Goal: Task Accomplishment & Management: Complete application form

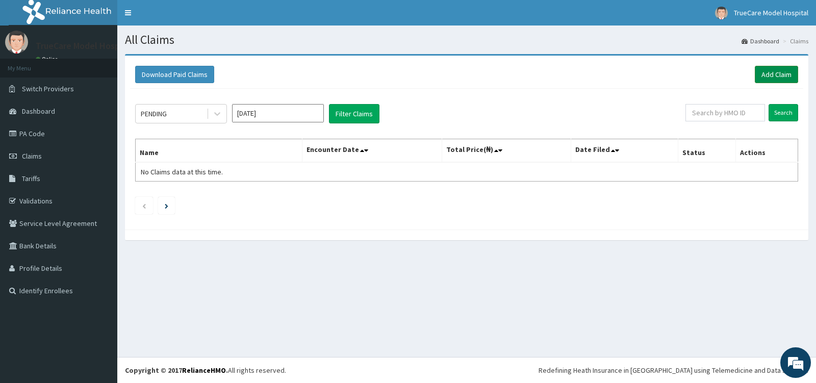
click at [784, 73] on link "Add Claim" at bounding box center [776, 74] width 43 height 17
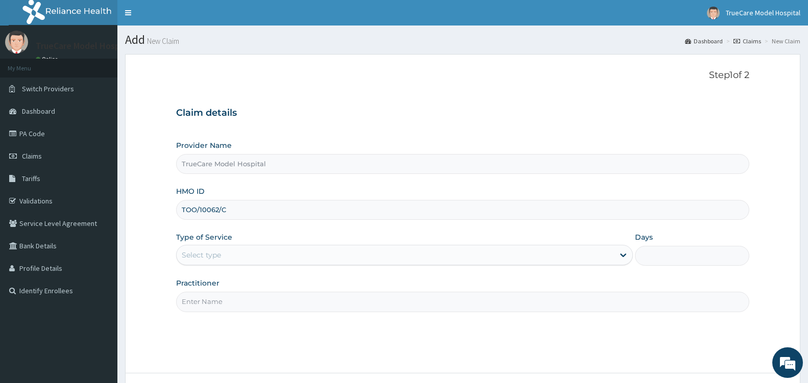
type input "TOO/10062/C"
click at [527, 255] on div "Select type" at bounding box center [395, 255] width 437 height 16
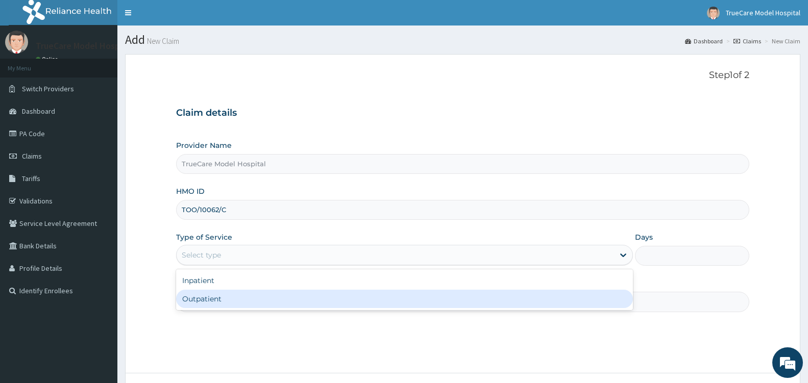
click at [275, 300] on div "Outpatient" at bounding box center [404, 299] width 457 height 18
type input "1"
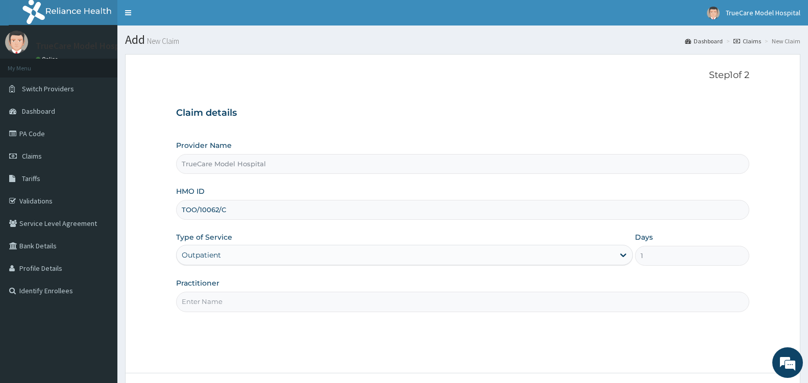
click at [274, 301] on input "Practitioner" at bounding box center [462, 302] width 573 height 20
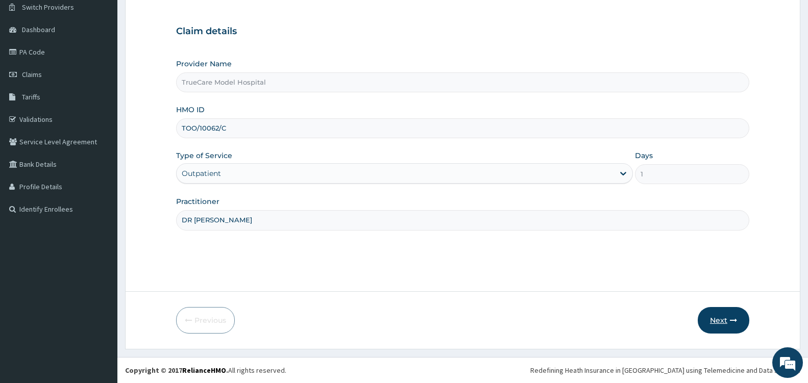
type input "DR [PERSON_NAME]"
click at [717, 322] on button "Next" at bounding box center [723, 320] width 52 height 27
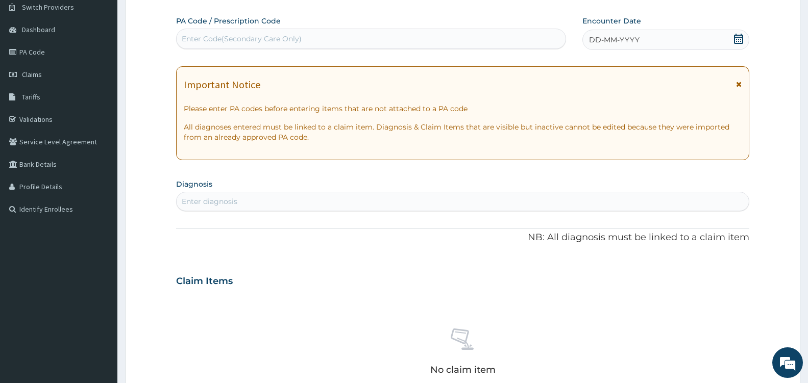
click at [742, 36] on icon at bounding box center [738, 39] width 9 height 10
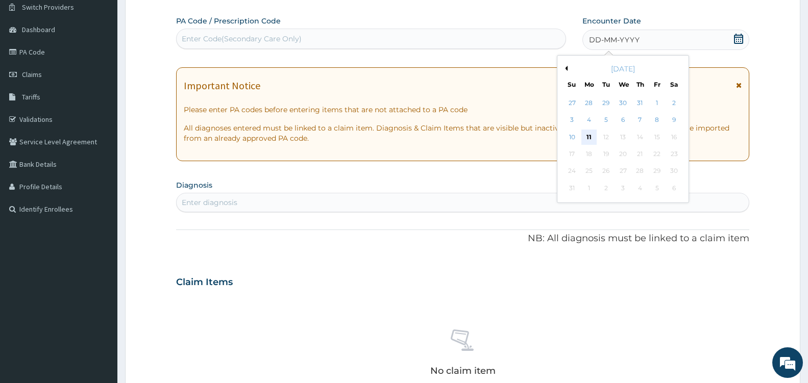
click at [589, 134] on div "11" at bounding box center [588, 137] width 15 height 15
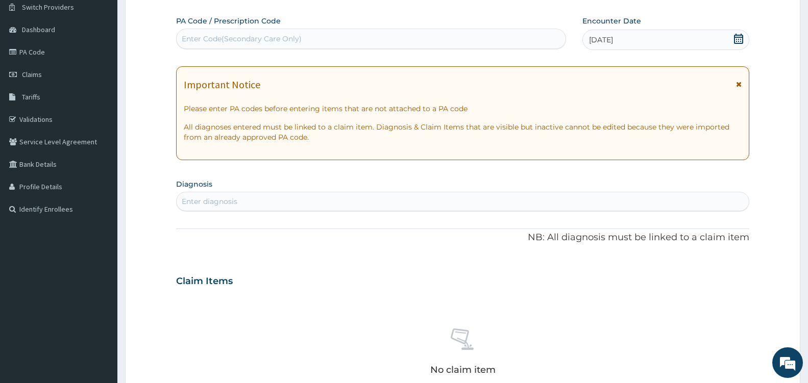
click at [264, 197] on div "Enter diagnosis" at bounding box center [463, 201] width 572 height 16
type input "A"
type input "[MEDICAL_DATA]"
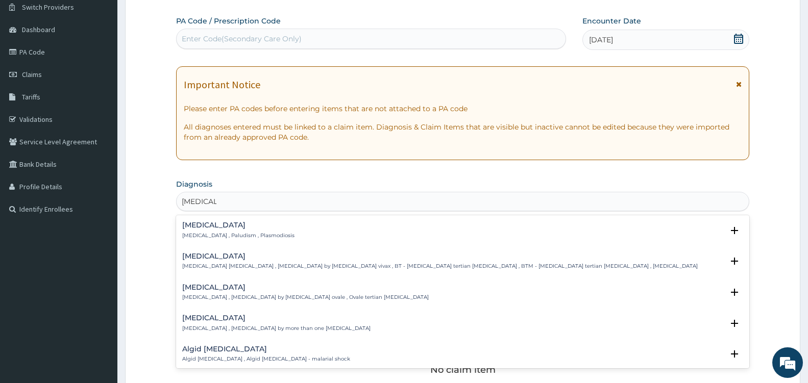
click at [208, 230] on div "[MEDICAL_DATA] [MEDICAL_DATA] , Paludism , Plasmodiosis" at bounding box center [238, 230] width 112 height 18
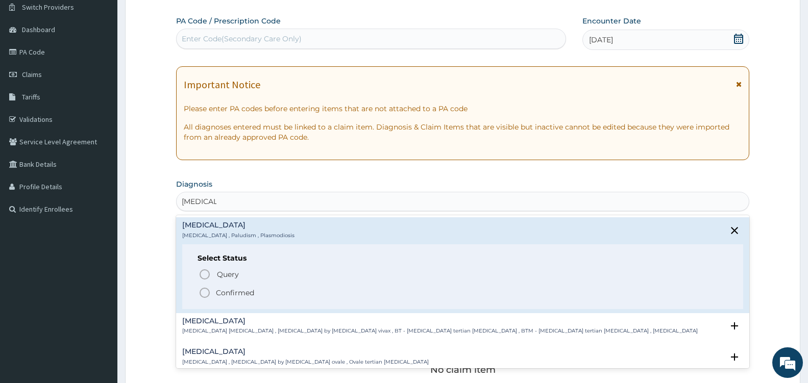
click at [204, 291] on icon "status option filled" at bounding box center [204, 293] width 12 height 12
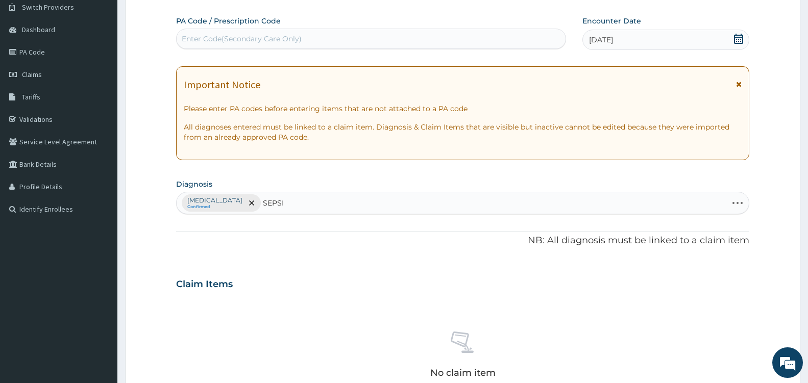
type input "[MEDICAL_DATA]"
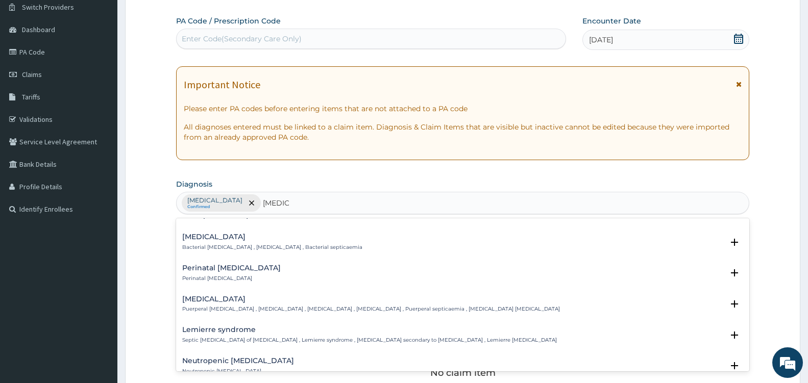
scroll to position [152, 0]
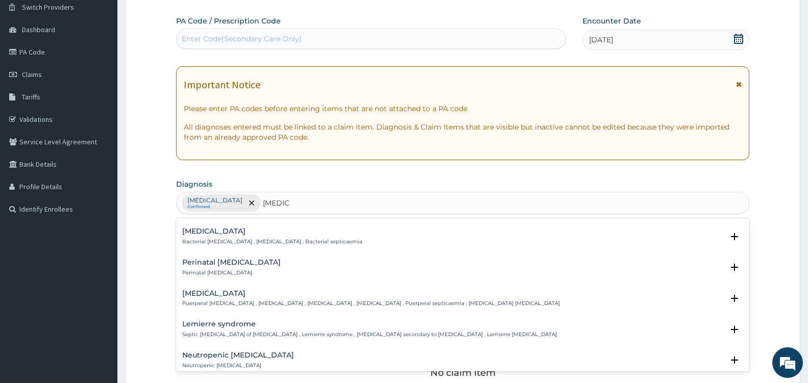
click at [193, 234] on h4 "[MEDICAL_DATA]" at bounding box center [272, 232] width 180 height 8
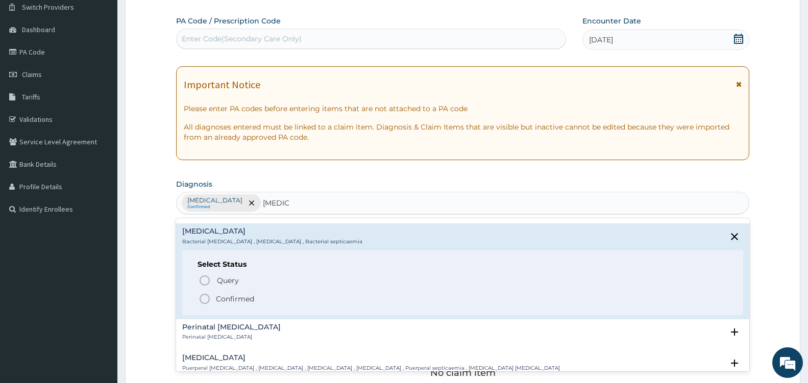
click at [203, 297] on icon "status option filled" at bounding box center [204, 299] width 12 height 12
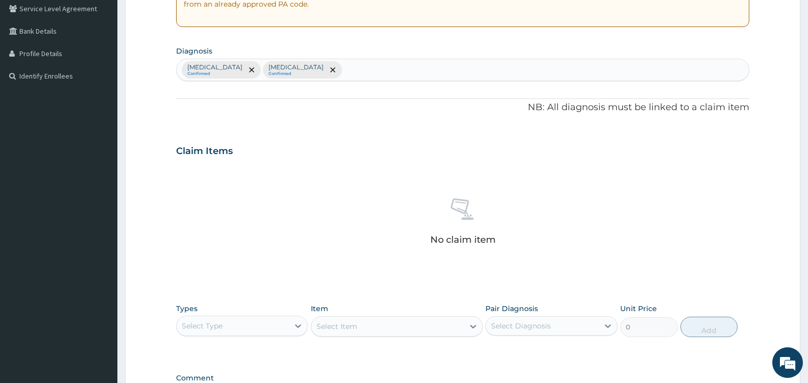
scroll to position [353, 0]
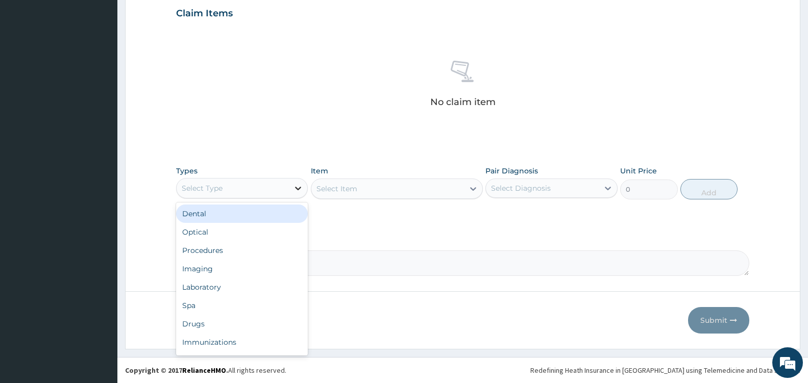
click at [297, 189] on icon at bounding box center [298, 189] width 6 height 4
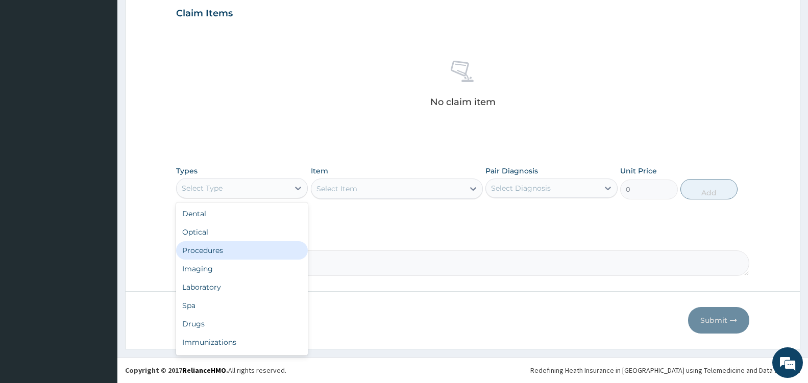
click at [223, 255] on div "Procedures" at bounding box center [242, 250] width 132 height 18
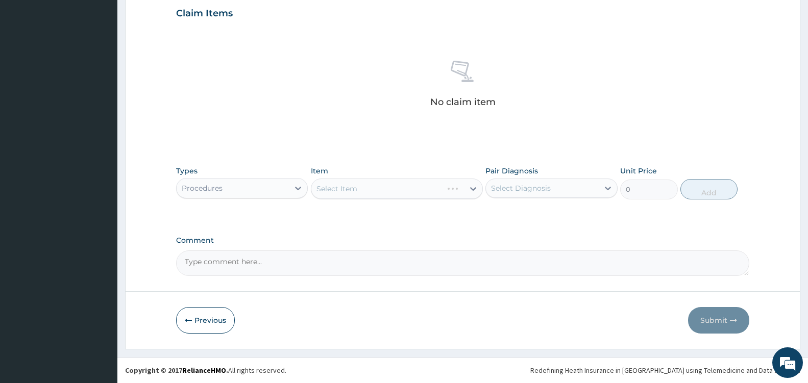
click at [468, 189] on div "Select Item" at bounding box center [397, 189] width 172 height 20
click at [468, 189] on icon at bounding box center [473, 189] width 10 height 10
click at [468, 190] on icon at bounding box center [473, 189] width 10 height 10
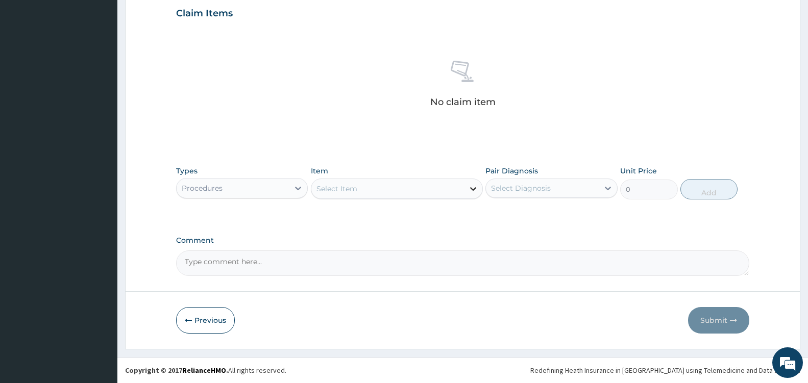
click at [468, 190] on icon at bounding box center [473, 189] width 10 height 10
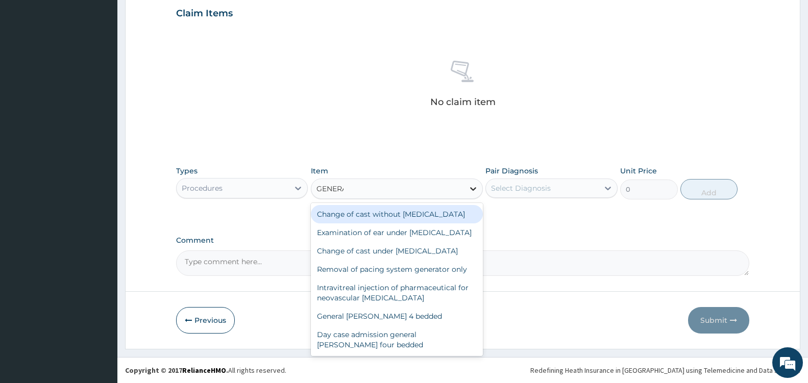
type input "GENERAL"
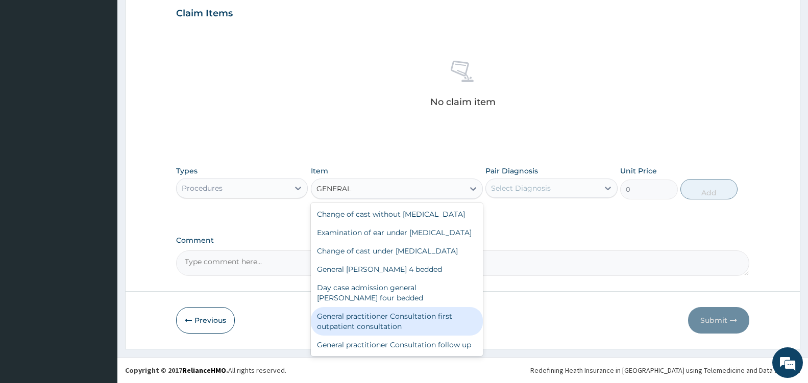
click at [403, 336] on div "General practitioner Consultation first outpatient consultation" at bounding box center [397, 321] width 172 height 29
type input "3600"
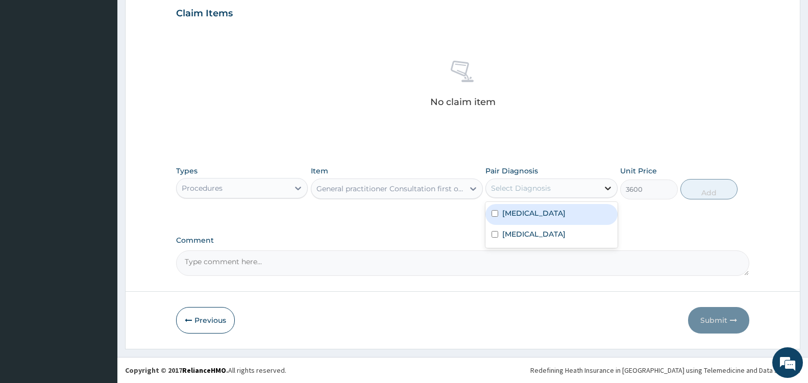
click at [603, 187] on icon at bounding box center [608, 188] width 10 height 10
click at [565, 213] on div "[MEDICAL_DATA]" at bounding box center [551, 214] width 132 height 21
checkbox input "true"
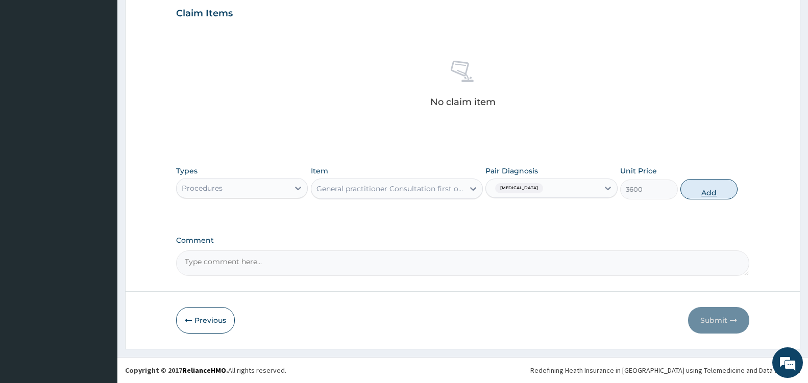
click at [717, 189] on button "Add" at bounding box center [708, 189] width 57 height 20
type input "0"
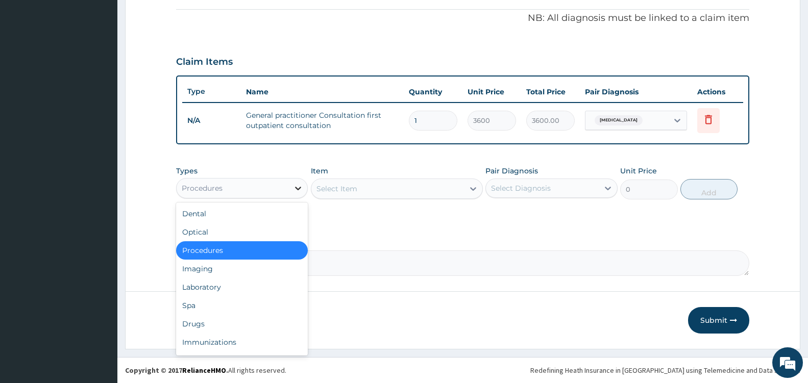
click at [294, 188] on icon at bounding box center [298, 188] width 10 height 10
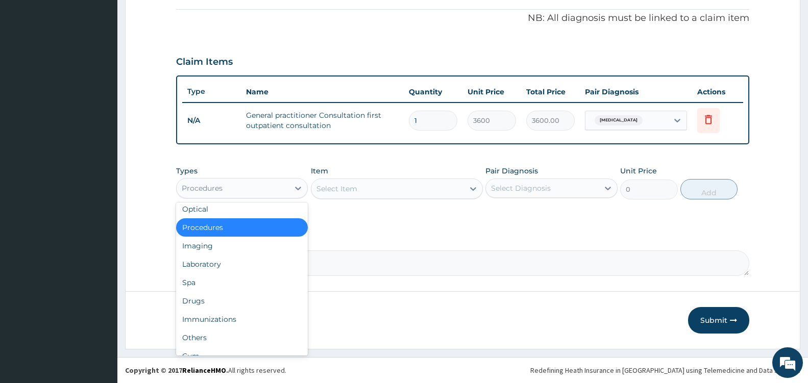
scroll to position [24, 0]
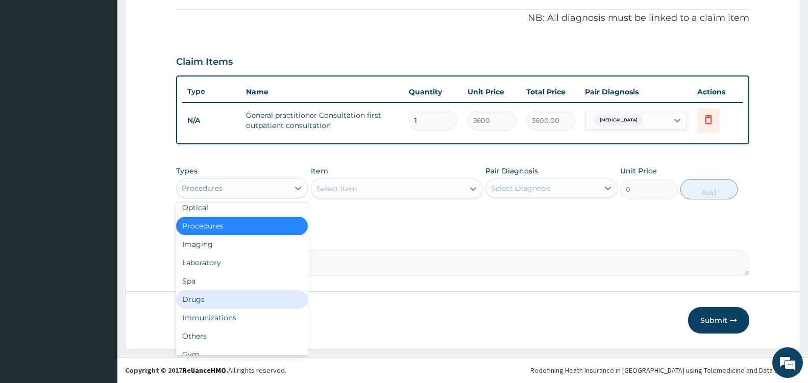
click at [219, 302] on div "Drugs" at bounding box center [242, 299] width 132 height 18
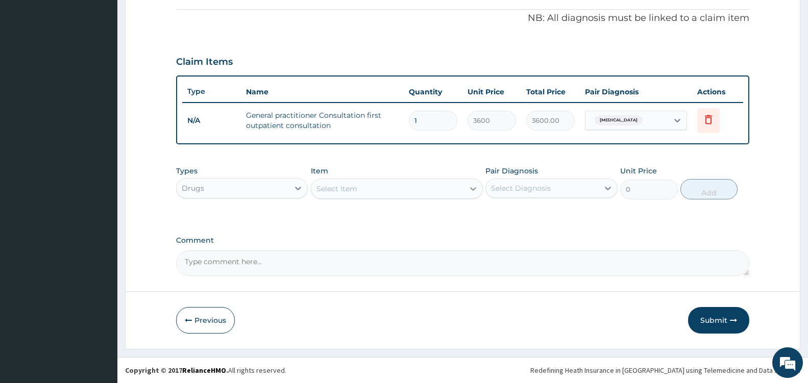
click at [472, 187] on icon at bounding box center [473, 189] width 10 height 10
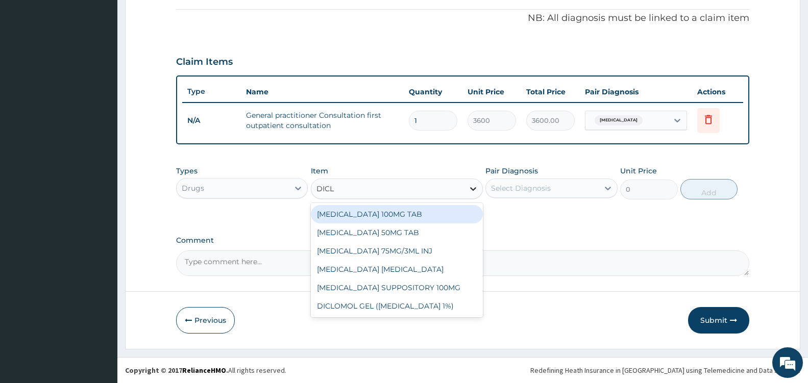
type input "DICLO"
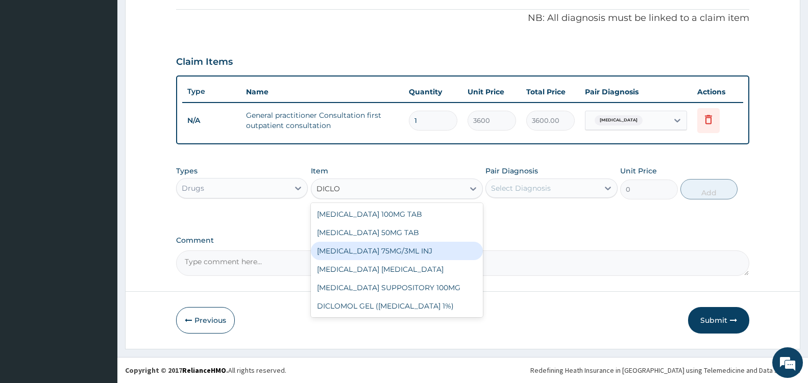
click at [417, 248] on div "[MEDICAL_DATA] 75MG/3ML INJ" at bounding box center [397, 251] width 172 height 18
type input "700"
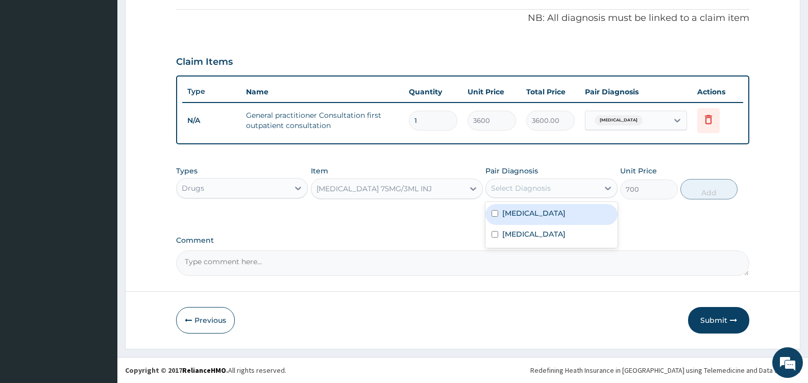
click at [595, 189] on div "Select Diagnosis" at bounding box center [542, 188] width 112 height 16
click at [559, 213] on div "[MEDICAL_DATA]" at bounding box center [551, 214] width 132 height 21
checkbox input "true"
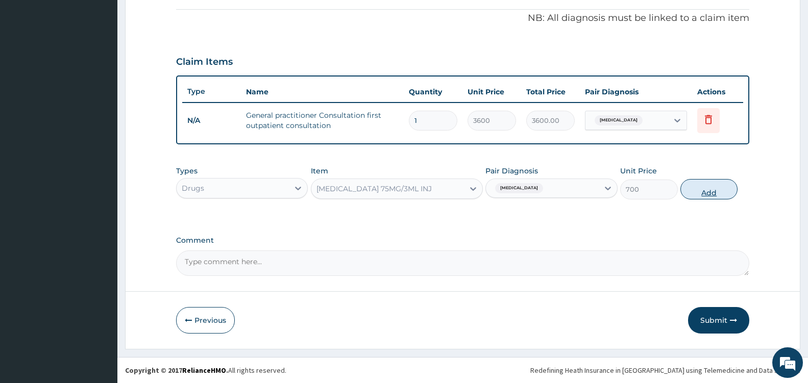
click at [718, 187] on button "Add" at bounding box center [708, 189] width 57 height 20
type input "0"
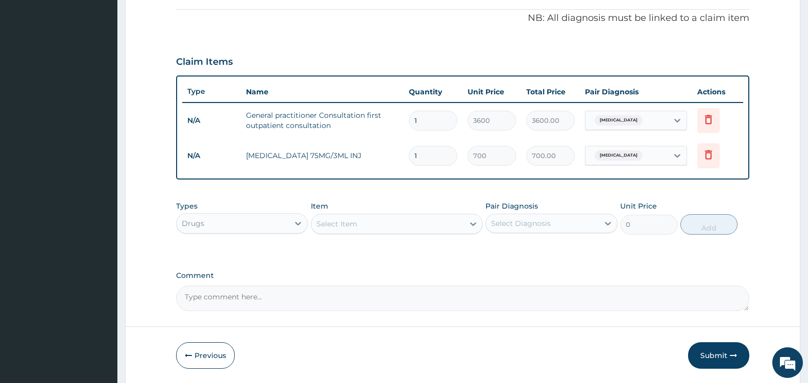
click at [414, 224] on div "Select Item" at bounding box center [387, 224] width 153 height 16
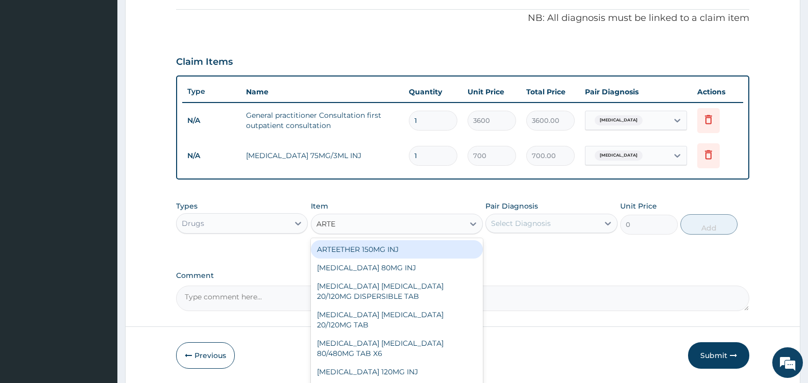
type input "ARTEM"
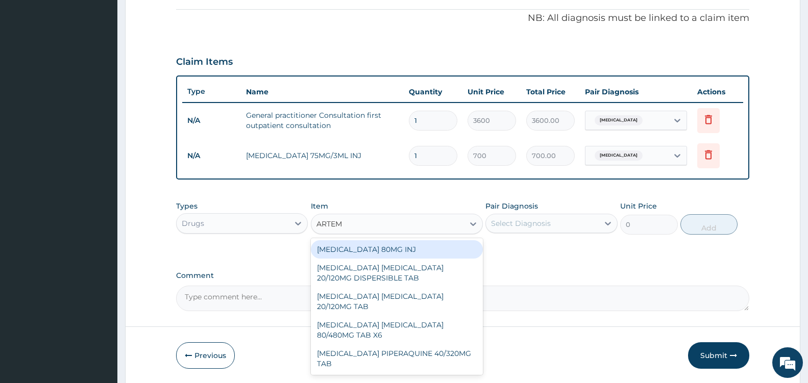
click at [432, 252] on div "[MEDICAL_DATA] 80MG INJ" at bounding box center [397, 249] width 172 height 18
type input "1400"
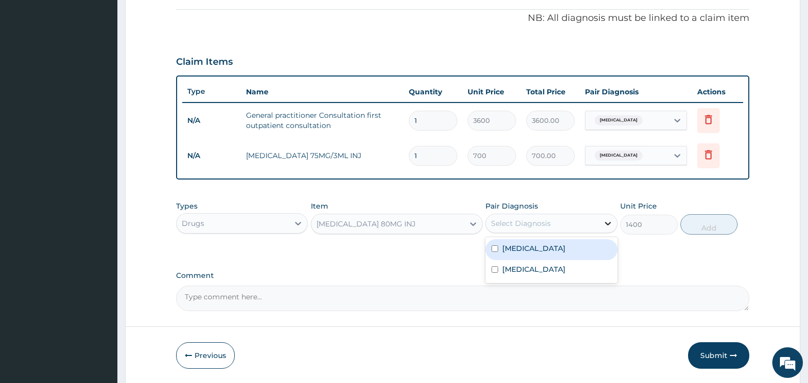
click at [603, 225] on icon at bounding box center [608, 223] width 10 height 10
click at [557, 252] on div "[MEDICAL_DATA]" at bounding box center [551, 249] width 132 height 21
checkbox input "true"
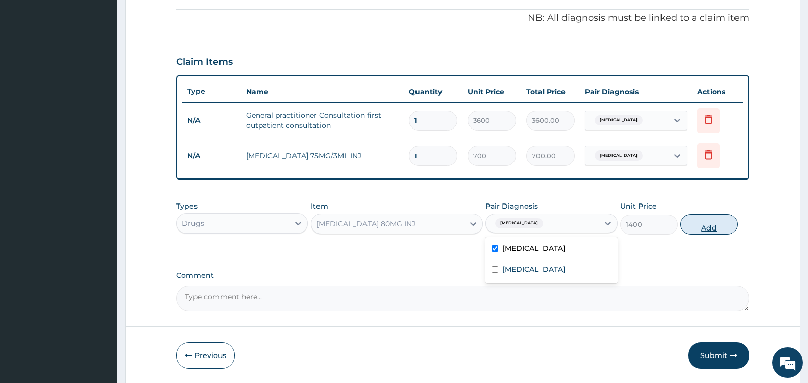
click at [706, 228] on button "Add" at bounding box center [708, 224] width 57 height 20
type input "0"
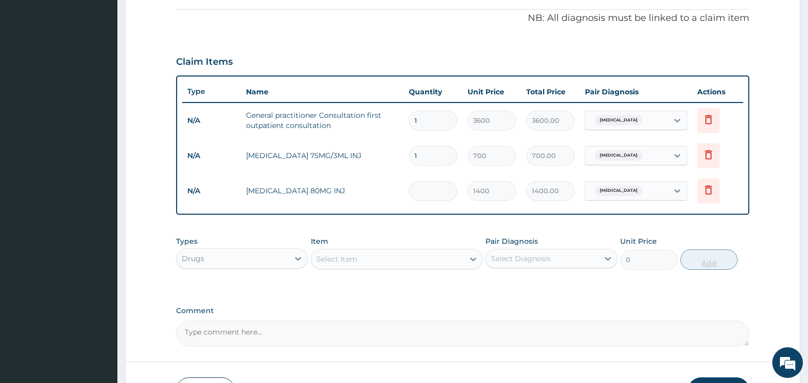
type input "0.00"
type input "2"
type input "2800.00"
type input "2"
click at [449, 263] on div "Select Item" at bounding box center [387, 259] width 153 height 16
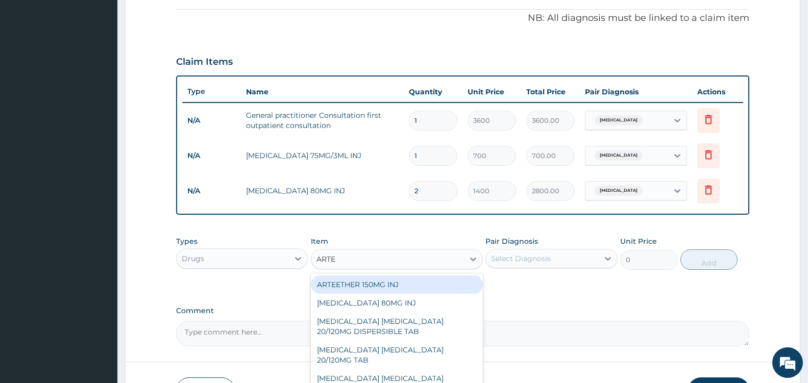
type input "ARTEM"
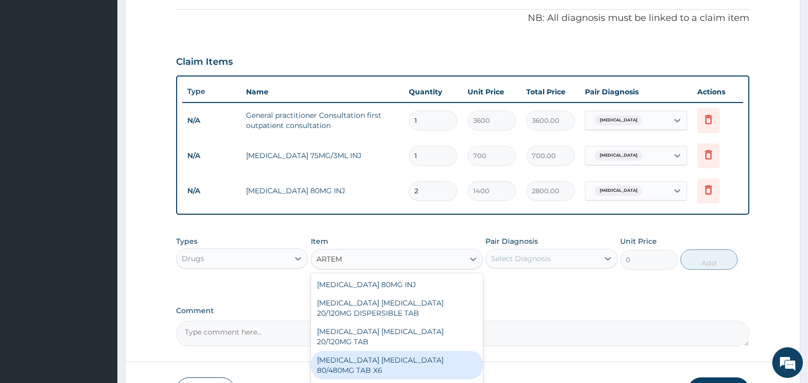
click at [441, 359] on div "[MEDICAL_DATA] [MEDICAL_DATA] 80/480MG TAB X6" at bounding box center [397, 365] width 172 height 29
type input "262.5"
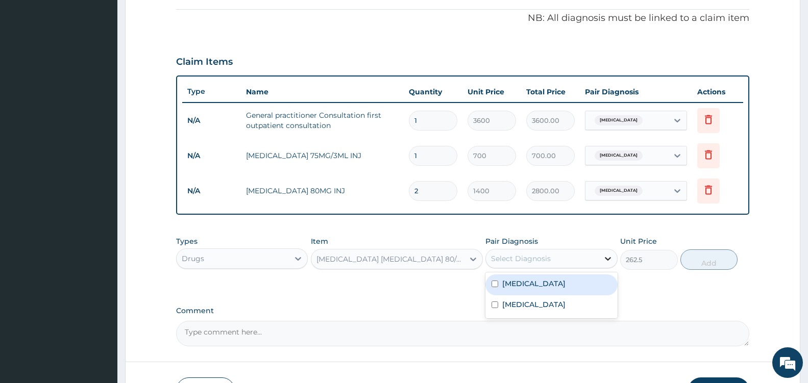
click at [606, 254] on icon at bounding box center [608, 259] width 10 height 10
click at [524, 290] on div "[MEDICAL_DATA]" at bounding box center [551, 284] width 132 height 21
checkbox input "true"
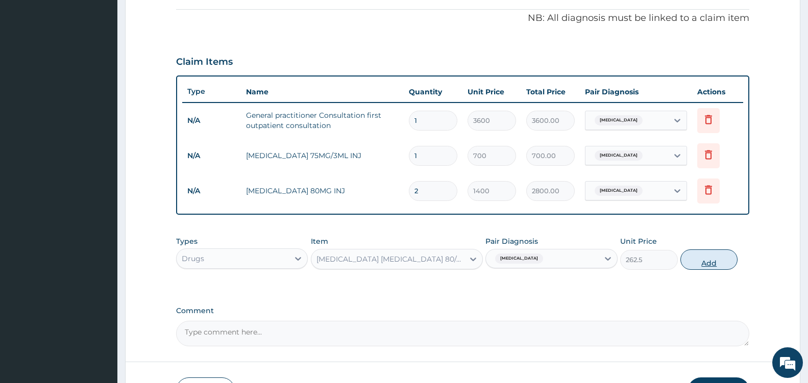
click at [703, 261] on button "Add" at bounding box center [708, 259] width 57 height 20
type input "0"
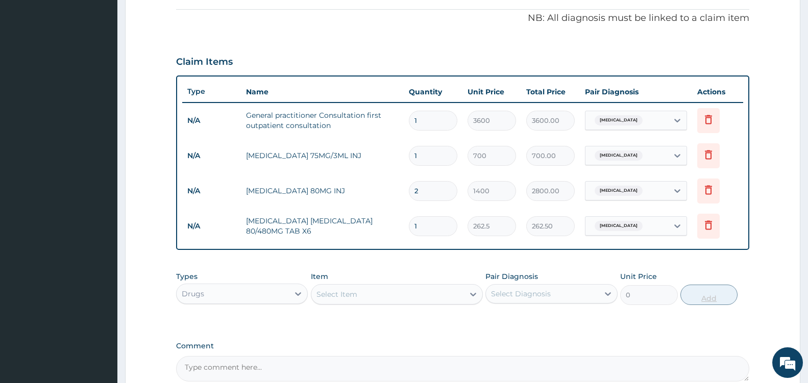
type input "0.00"
type input "6"
type input "1575.00"
type input "6"
click at [465, 293] on div at bounding box center [473, 294] width 18 height 18
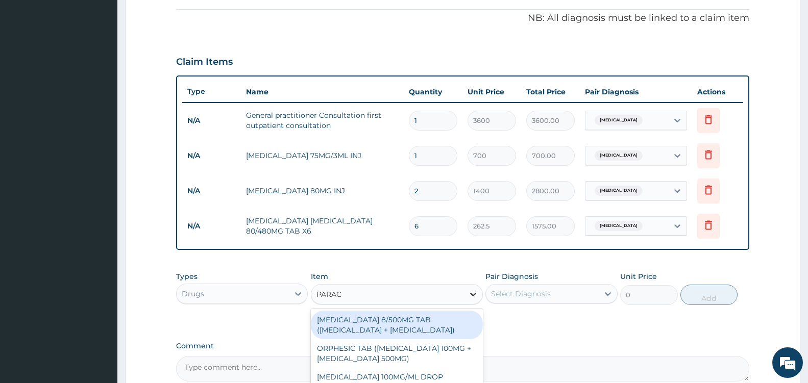
type input "PARACE"
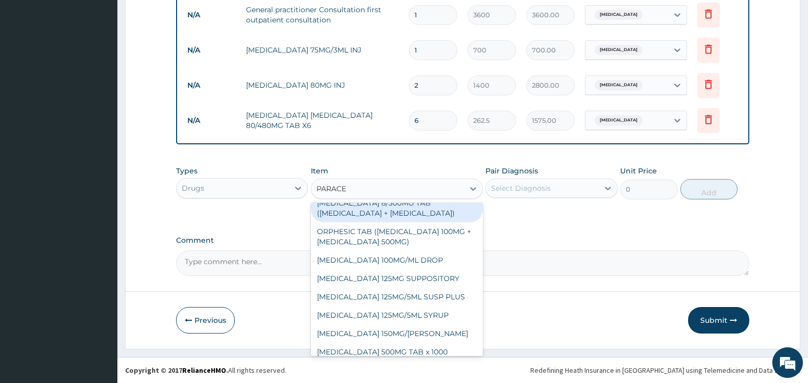
scroll to position [55, 0]
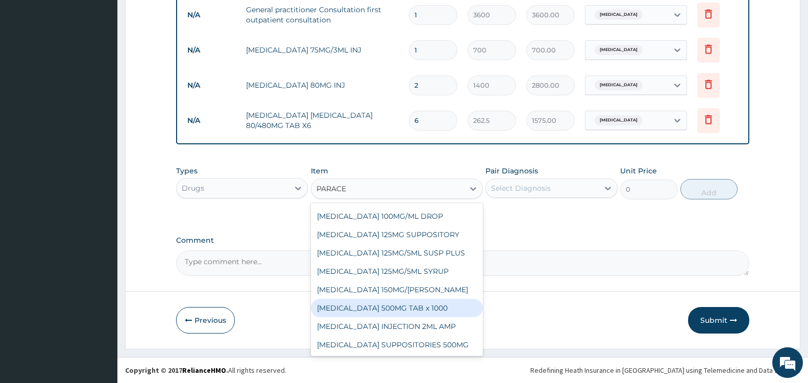
click at [417, 311] on div "[MEDICAL_DATA] 500MG TAB x 1000" at bounding box center [397, 308] width 172 height 18
type input "11.025"
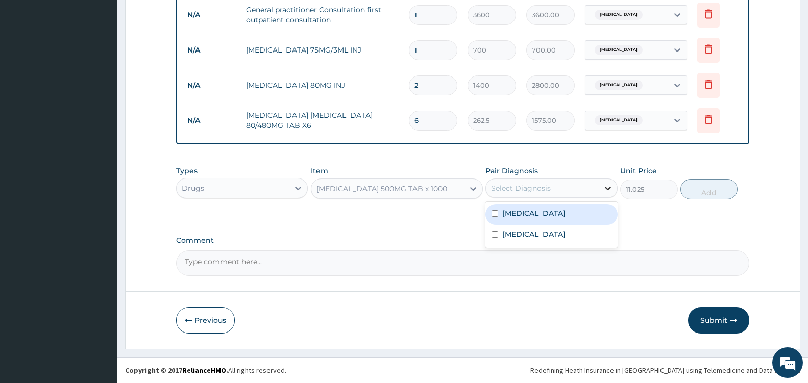
click at [604, 185] on icon at bounding box center [608, 188] width 10 height 10
click at [541, 212] on div "[MEDICAL_DATA]" at bounding box center [551, 214] width 132 height 21
checkbox input "true"
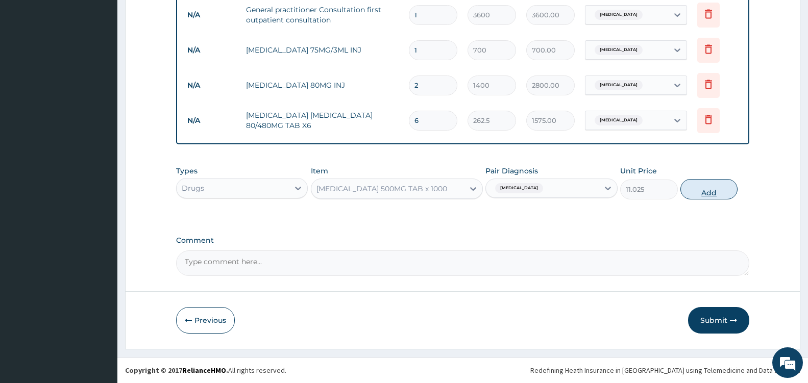
click at [706, 194] on button "Add" at bounding box center [708, 189] width 57 height 20
type input "0"
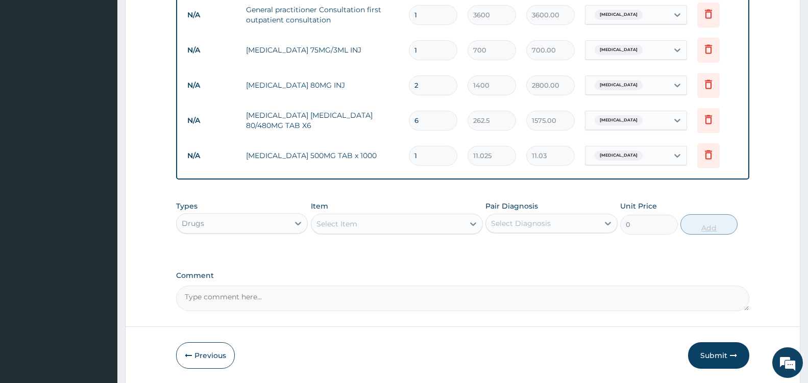
type input "18"
type input "198.45"
type input "18"
click at [458, 227] on div "Select Item" at bounding box center [387, 224] width 153 height 16
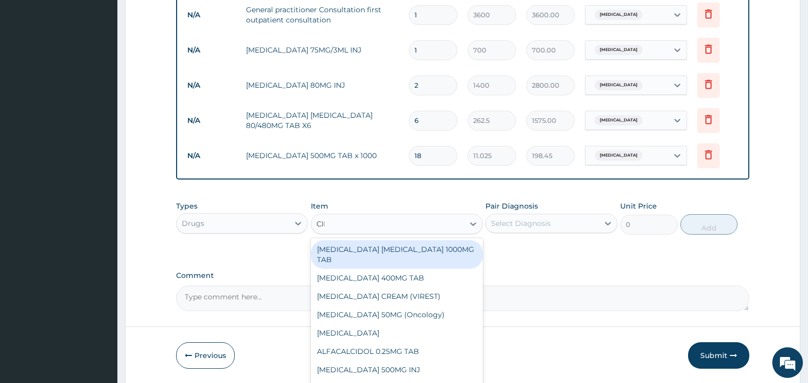
type input "[MEDICAL_DATA]"
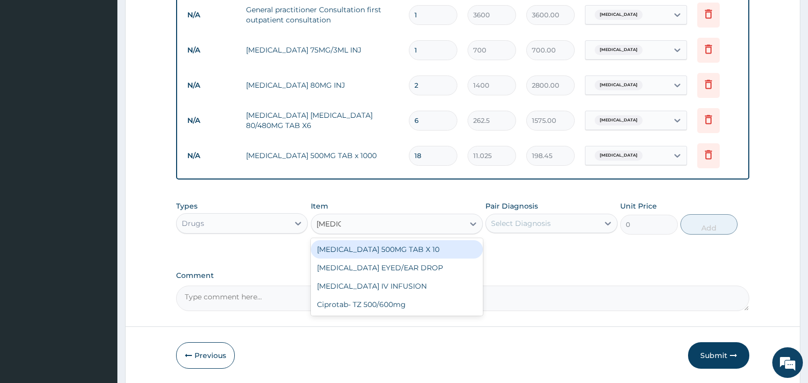
click at [421, 250] on div "[MEDICAL_DATA] 500MG TAB X 10" at bounding box center [397, 249] width 172 height 18
type input "63"
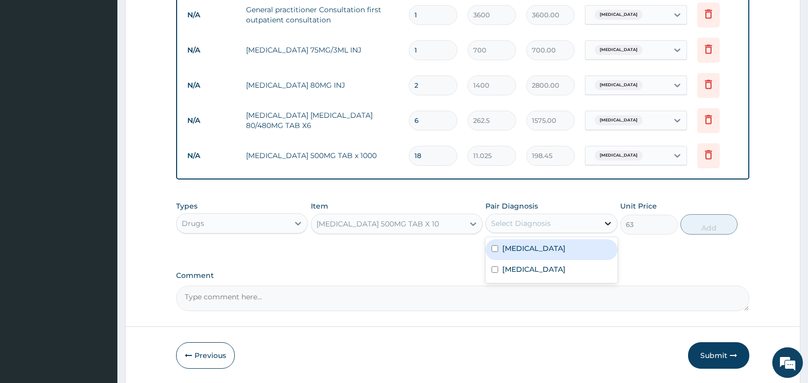
click at [606, 225] on icon at bounding box center [608, 223] width 10 height 10
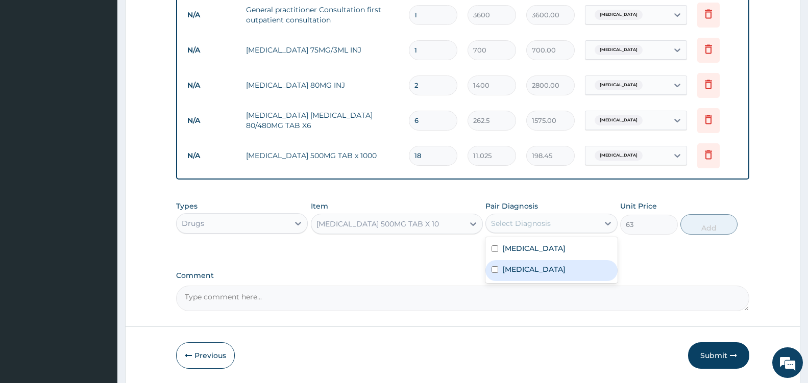
click at [548, 272] on label "[MEDICAL_DATA]" at bounding box center [533, 269] width 63 height 10
checkbox input "true"
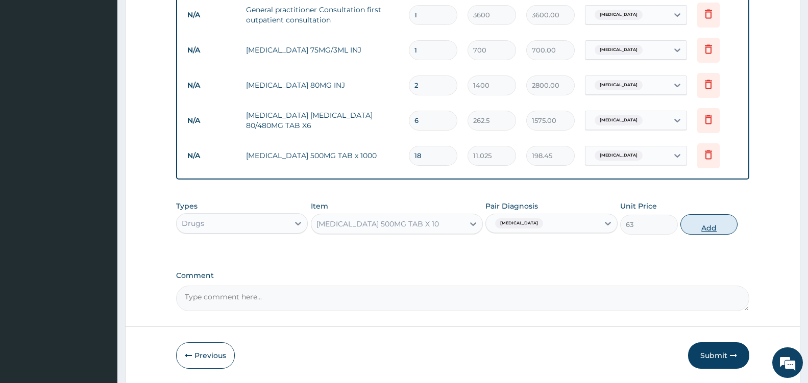
click at [715, 230] on button "Add" at bounding box center [708, 224] width 57 height 20
type input "0"
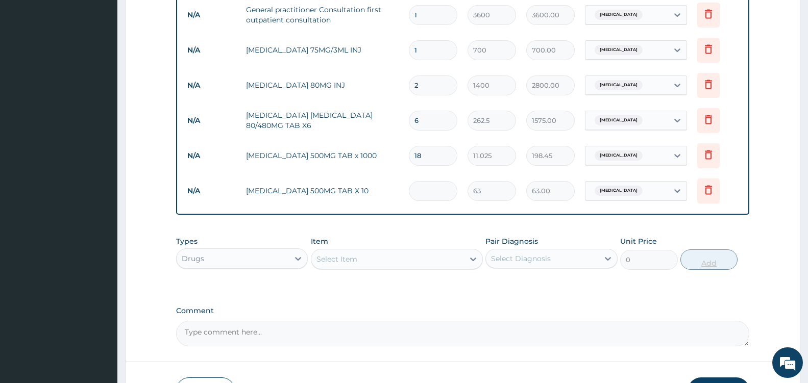
type input "0.00"
type input "6"
type input "378.00"
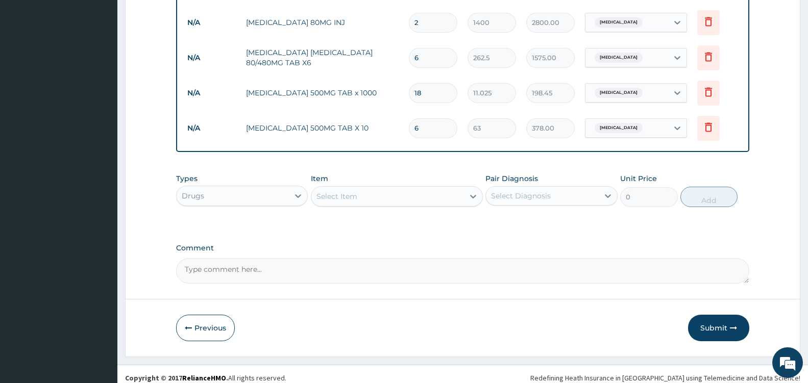
scroll to position [480, 0]
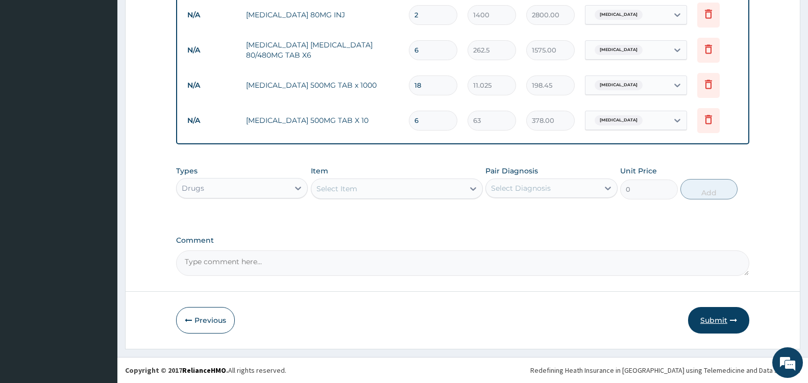
type input "6"
click at [717, 319] on button "Submit" at bounding box center [718, 320] width 61 height 27
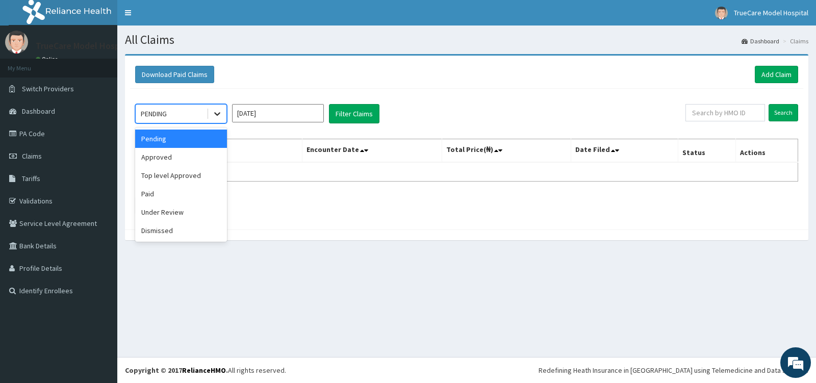
click at [216, 113] on icon at bounding box center [217, 114] width 10 height 10
click at [182, 159] on div "Approved" at bounding box center [181, 157] width 92 height 18
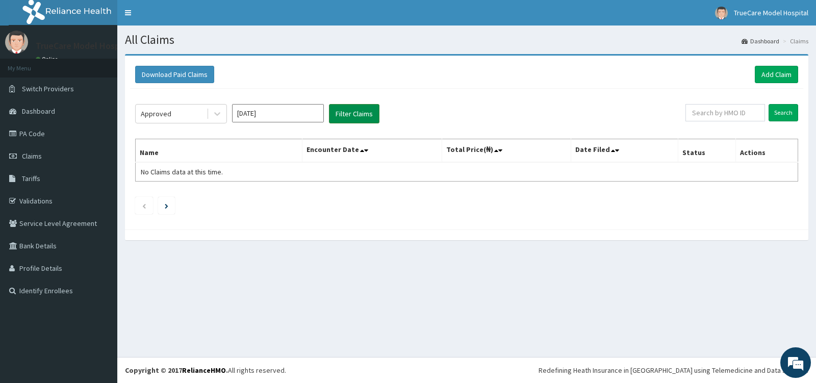
click at [356, 114] on button "Filter Claims" at bounding box center [354, 113] width 51 height 19
